Goal: Information Seeking & Learning: Learn about a topic

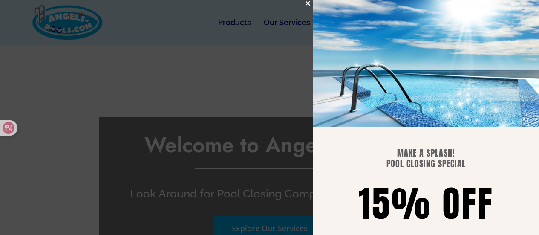
scroll to position [2060, 0]
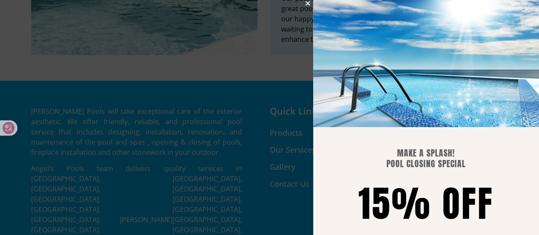
click at [305, 3] on icon "Close" at bounding box center [308, 3] width 6 height 6
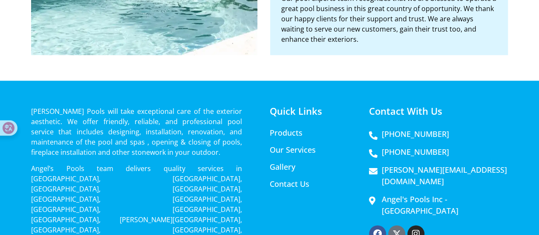
click at [41, 106] on p "[PERSON_NAME] Pools will take exceptional care of the exterior aesthetic. We of…" at bounding box center [136, 131] width 211 height 51
click at [293, 106] on h4 "Quick Links" at bounding box center [316, 110] width 93 height 9
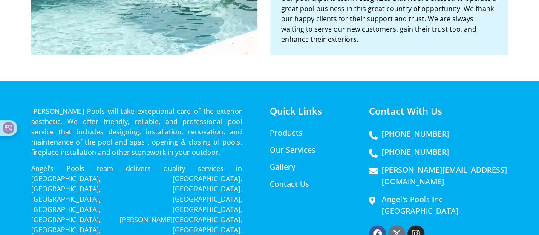
drag, startPoint x: 382, startPoint y: 104, endPoint x: 318, endPoint y: 115, distance: 64.9
click at [318, 128] on ul "Products Our Services Gallery Contact Us" at bounding box center [316, 158] width 93 height 60
drag, startPoint x: 370, startPoint y: 67, endPoint x: 454, endPoint y: 109, distance: 94.0
click at [454, 109] on div "Contact With Us [PHONE_NUMBER] [PHONE_NUMBER] [PERSON_NAME][EMAIL_ADDRESS][DOMA…" at bounding box center [438, 196] width 139 height 180
copy div "Contact With Us [PHONE_NUMBER] [PHONE_NUMBER]"
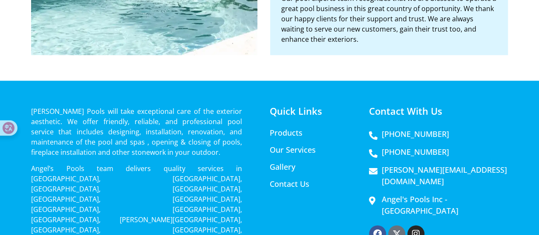
click at [153, 163] on p "Angel’s Pools team delivers quality services in [GEOGRAPHIC_DATA], [GEOGRAPHIC_…" at bounding box center [136, 224] width 211 height 123
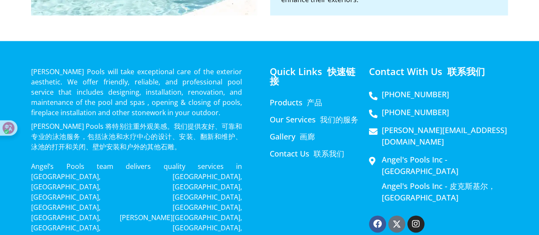
scroll to position [2145, 0]
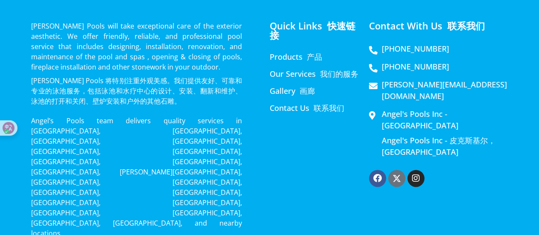
drag, startPoint x: 24, startPoint y: 37, endPoint x: 158, endPoint y: 55, distance: 135.5
click at [158, 55] on div "[PERSON_NAME] Pools will take exceptional care of the exterior aesthetic. We of…" at bounding box center [269, 199] width 539 height 408
click at [103, 76] on font "[PERSON_NAME] Pools 将特别注重外观美感。我们提供友好、可靠和专业的泳池服务，包括泳池和水疗中心的设计、安装、翻新和维护、泳池的打开和关闭、…" at bounding box center [136, 91] width 211 height 30
drag, startPoint x: 155, startPoint y: 57, endPoint x: 32, endPoint y: 36, distance: 125.0
click at [32, 75] on font "[PERSON_NAME] Pools 将特别注重外观美感。我们提供友好、可靠和专业的泳池服务，包括泳池和水疗中心的设计、安装、翻新和维护、泳池的打开和关闭、…" at bounding box center [136, 90] width 211 height 31
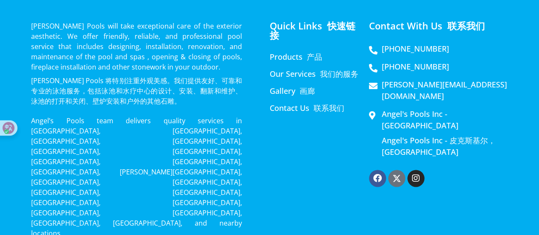
copy font "[PERSON_NAME] Pools 将特别注重外观美感。我们提供友好、可靠和专业的泳池服务，包括泳池和水疗中心的设计、安装、翻新和维护、泳池的打开和关闭、…"
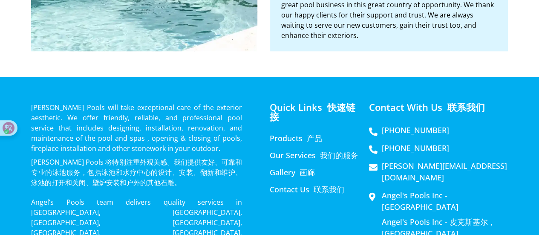
scroll to position [2061, 0]
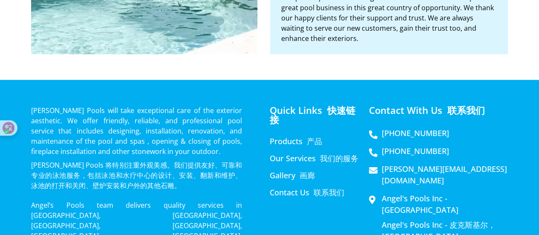
click at [286, 137] on link "Products 产品" at bounding box center [316, 141] width 93 height 9
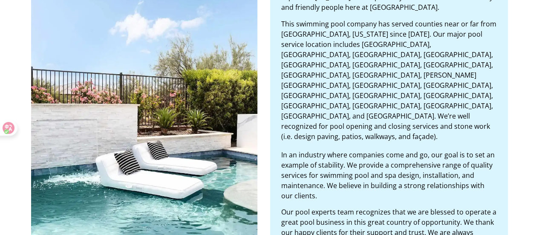
scroll to position [1762, 0]
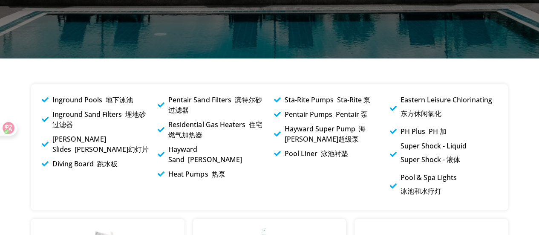
scroll to position [256, 0]
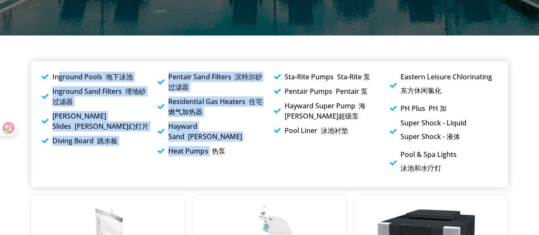
drag, startPoint x: 58, startPoint y: 72, endPoint x: 210, endPoint y: 143, distance: 167.8
click at [210, 143] on div "Inground Pools 地下泳池 Inground Sand Filters 埋地砂过滤器 Smith Slides 史密斯幻灯片 Diving Boa…" at bounding box center [269, 124] width 477 height 126
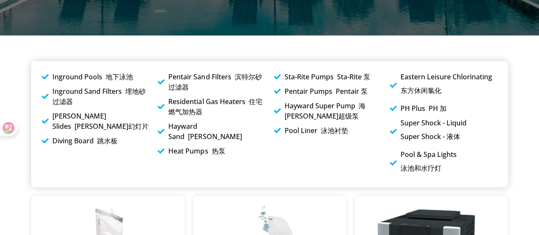
click at [321, 84] on ul "Sta-Rite Pumps Sta-Rite 泵 Pentair Pumps Pentair 泵 Hayward Super Pump 海沃德超级泵 Poo…" at bounding box center [327, 104] width 107 height 64
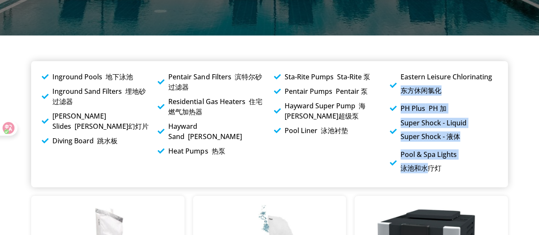
drag, startPoint x: 402, startPoint y: 82, endPoint x: 431, endPoint y: 168, distance: 90.5
click at [431, 168] on ul "Eastern Leisure Chlorinating 东方休闲氯化 PH Plus PH 加 Super Shock - Liquid Super Sho…" at bounding box center [443, 124] width 107 height 105
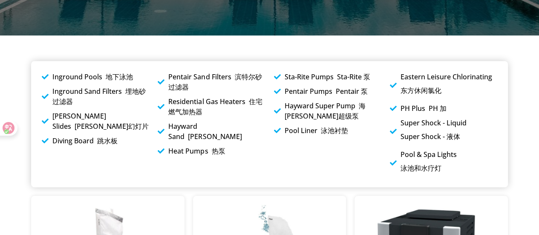
click at [296, 88] on span "Pentair Pumps Pentair 泵" at bounding box center [325, 91] width 85 height 10
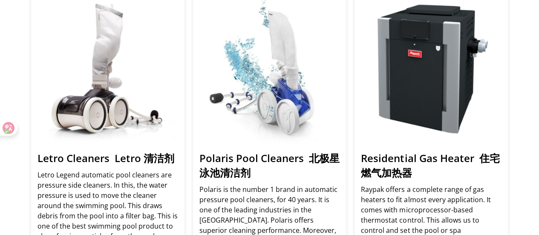
scroll to position [469, 0]
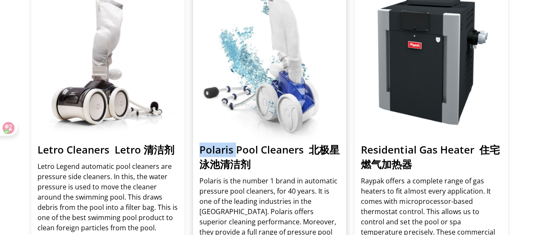
drag, startPoint x: 200, startPoint y: 148, endPoint x: 235, endPoint y: 151, distance: 34.7
click at [235, 151] on h3 "Polaris Pool Cleaners 北极星泳池清洁剂" at bounding box center [270, 156] width 141 height 29
copy h3 "Polaris"
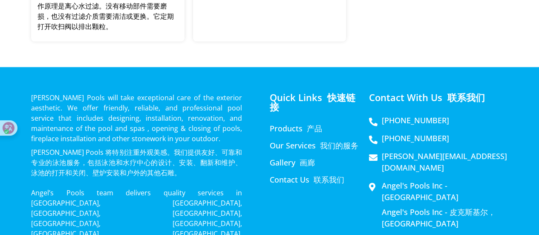
scroll to position [3794, 0]
